Goal: Task Accomplishment & Management: Complete application form

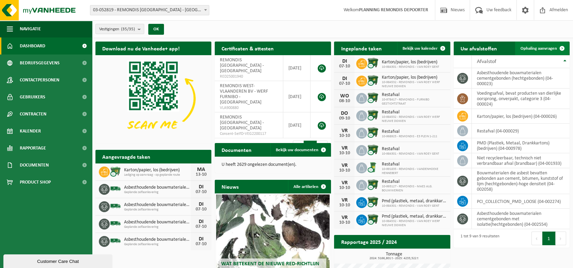
click at [536, 49] on span "Ophaling aanvragen" at bounding box center [538, 48] width 36 height 4
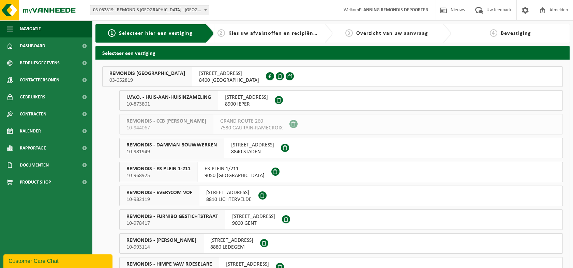
click at [163, 77] on span "03-052819" at bounding box center [147, 80] width 76 height 7
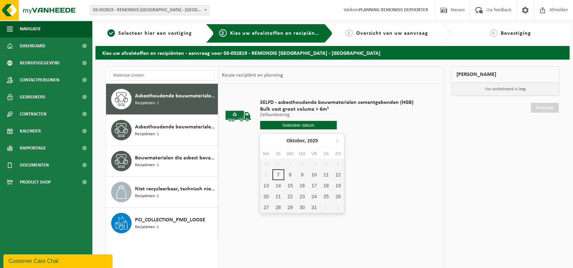
click at [304, 122] on input "text" at bounding box center [298, 125] width 77 height 9
click at [291, 174] on div "8" at bounding box center [290, 174] width 12 height 11
type input "Van [DATE]"
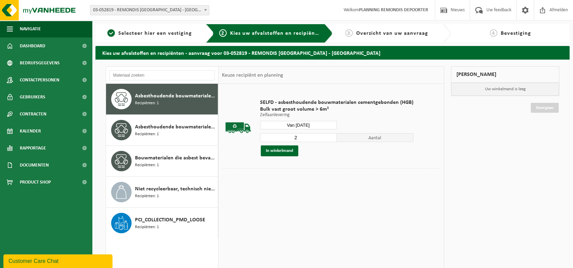
type input "2"
click at [330, 135] on input "2" at bounding box center [298, 137] width 77 height 9
click at [287, 151] on button "In winkelmand" at bounding box center [279, 151] width 37 height 11
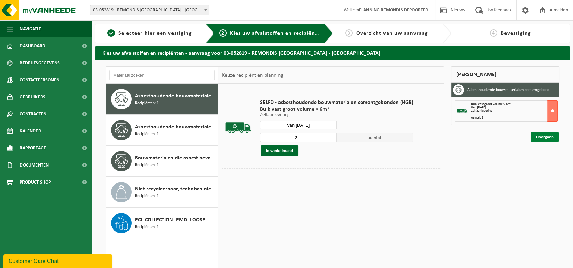
click at [548, 136] on link "Doorgaan" at bounding box center [545, 137] width 28 height 10
